Goal: Check status: Check status

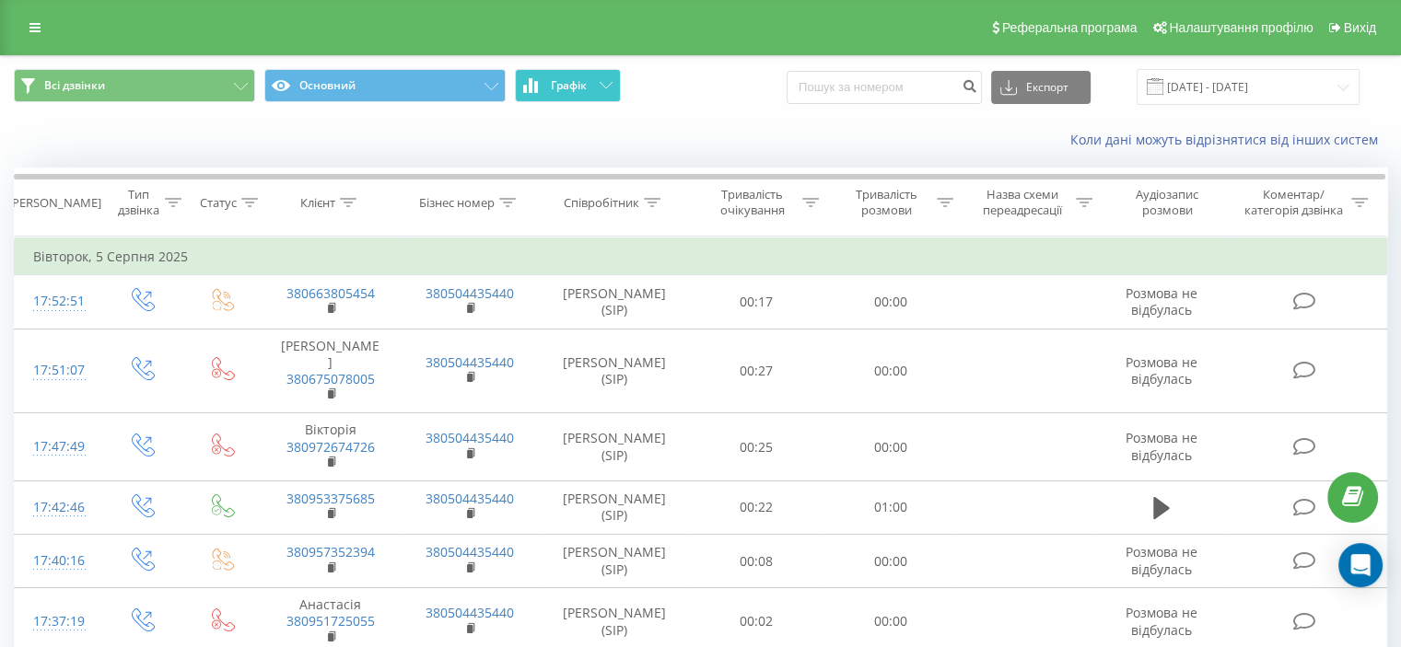
click at [610, 89] on button "Графік" at bounding box center [568, 85] width 106 height 33
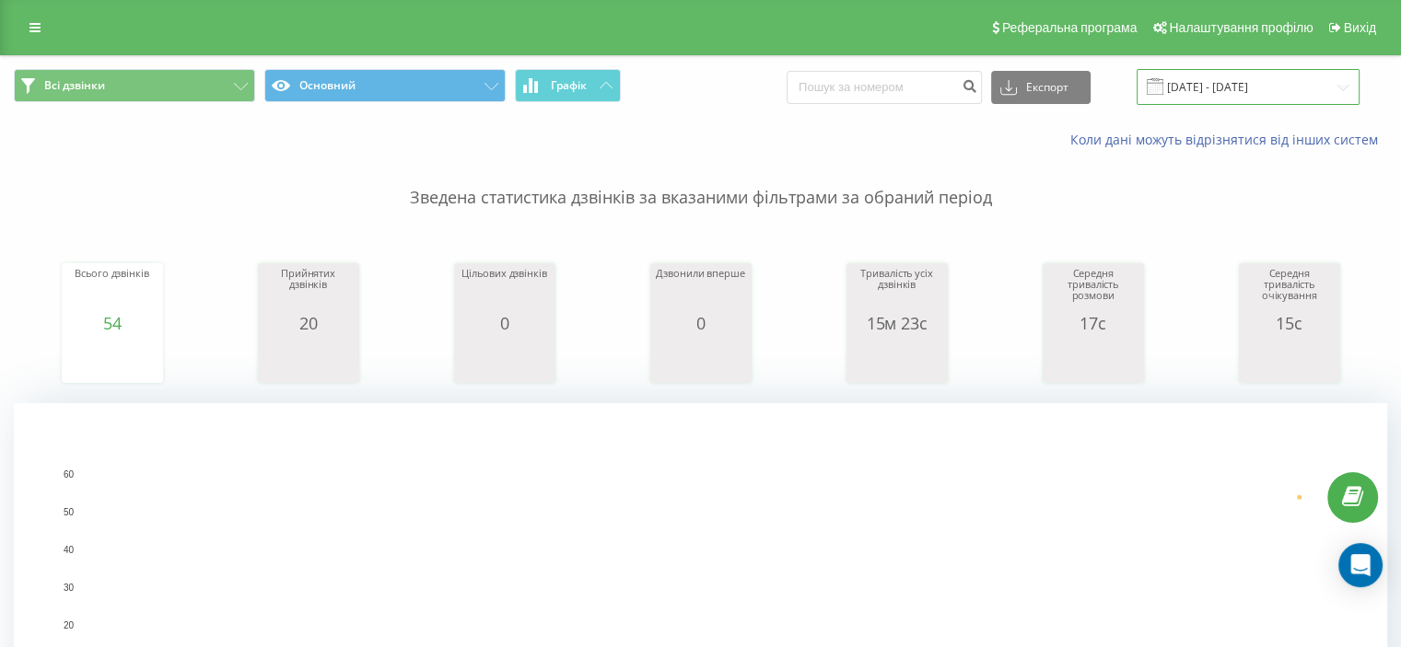
click at [1352, 89] on input "05.07.2025 - 05.08.2025" at bounding box center [1248, 87] width 223 height 36
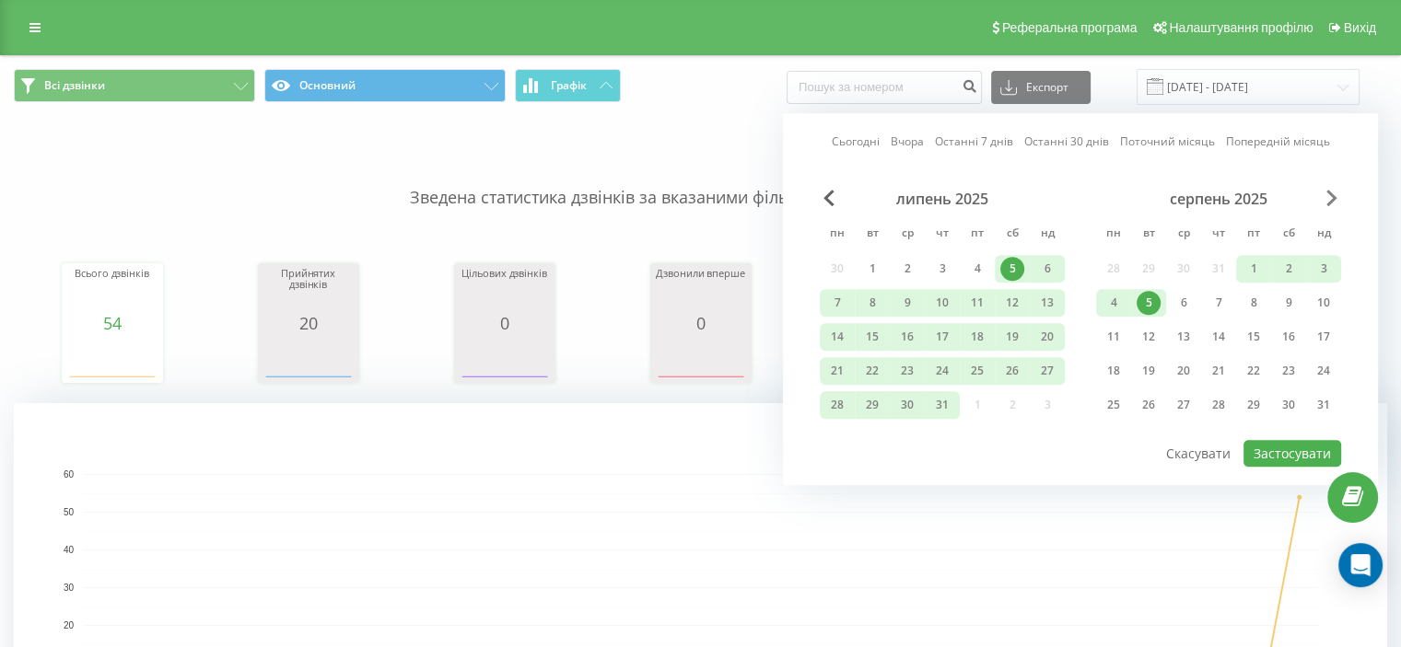
click at [1330, 192] on span "Next Month" at bounding box center [1331, 198] width 11 height 17
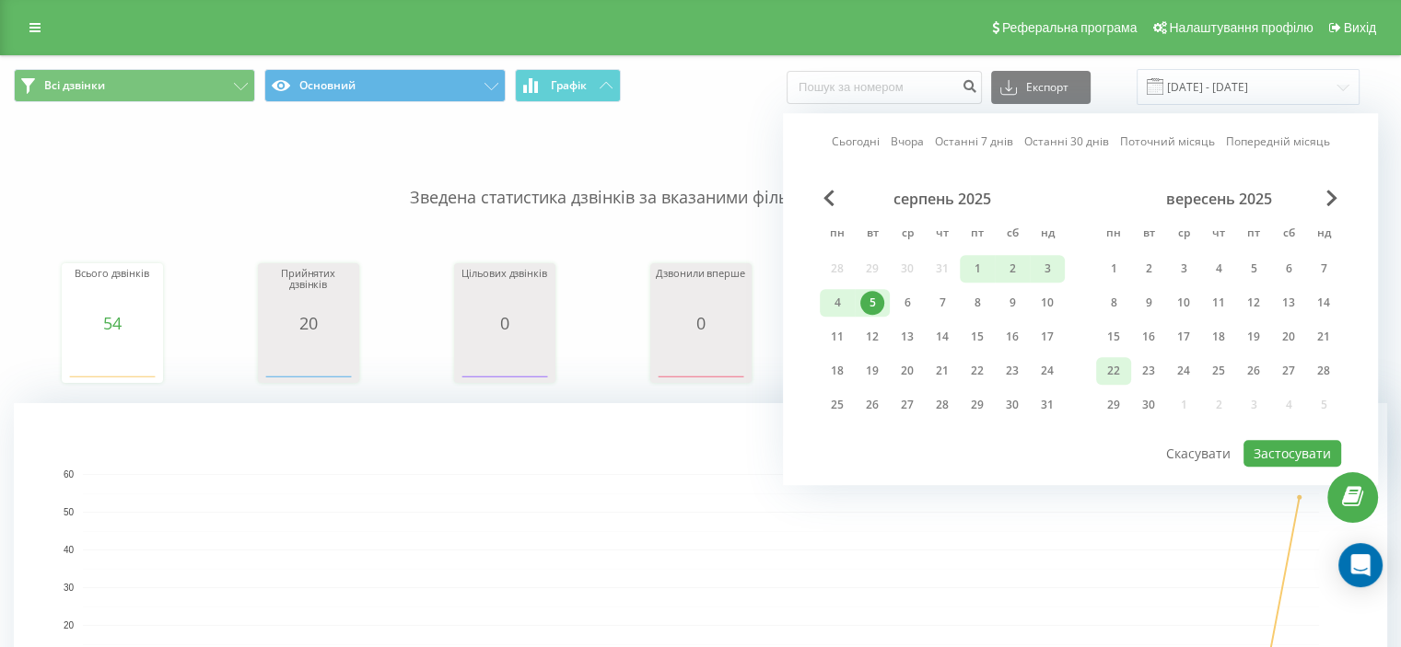
click at [1123, 370] on div "22" at bounding box center [1114, 371] width 24 height 24
click at [1291, 449] on button "Застосувати" at bounding box center [1292, 453] width 98 height 27
type input "[DATE] - [DATE]"
